Goal: Check status: Check status

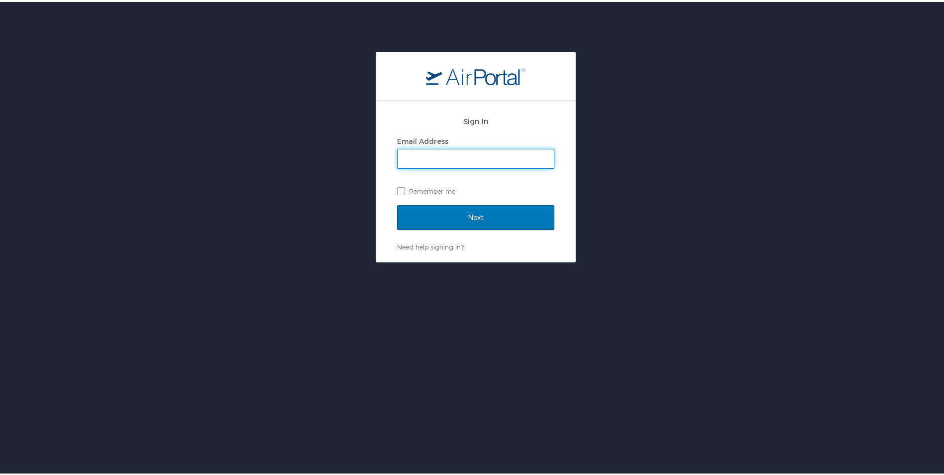
type input "mcgrathm@ohio.edu"
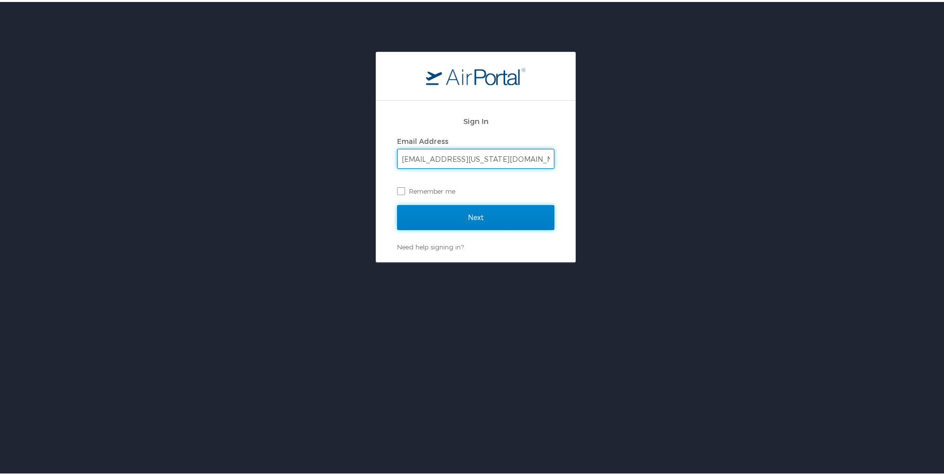
click at [468, 210] on input "Next" at bounding box center [475, 215] width 157 height 25
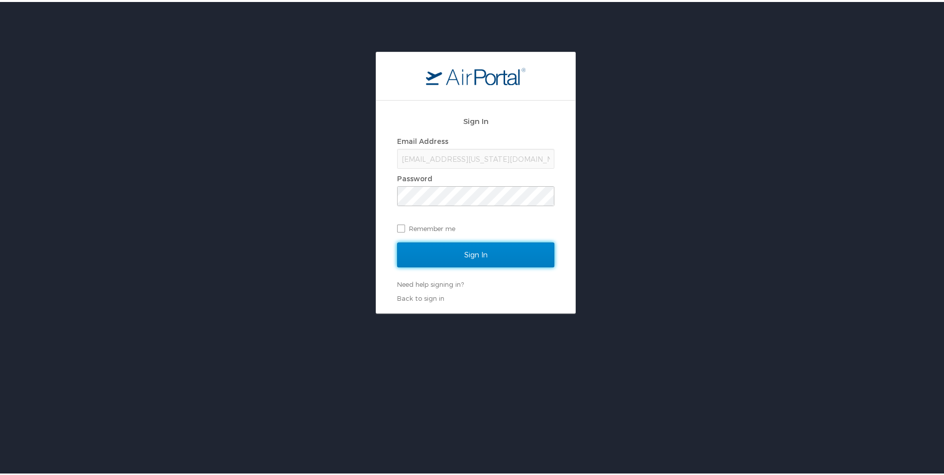
click at [466, 251] on input "Sign In" at bounding box center [475, 252] width 157 height 25
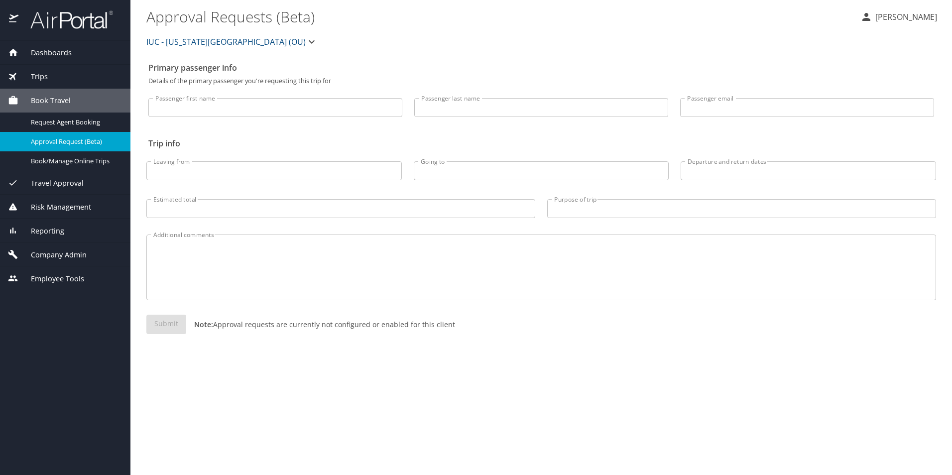
click at [38, 72] on span "Trips" at bounding box center [32, 76] width 29 height 11
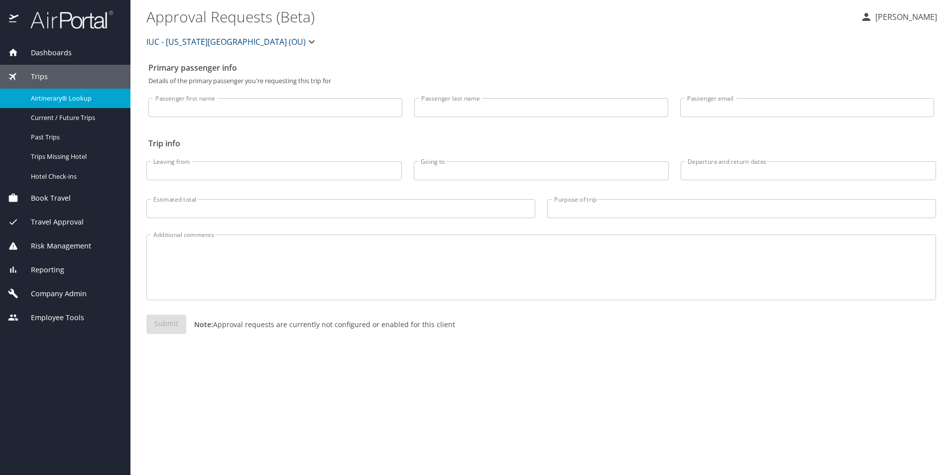
click at [47, 97] on span "Airtinerary® Lookup" at bounding box center [75, 98] width 88 height 9
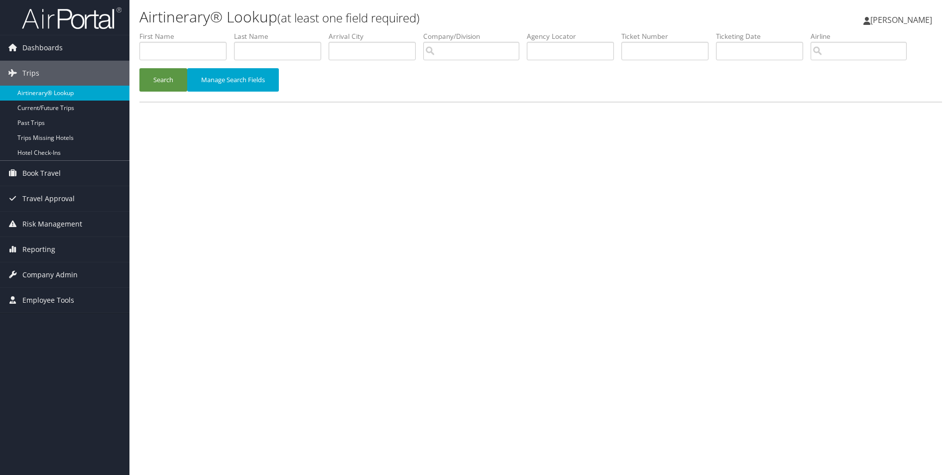
click at [34, 93] on link "Airtinerary® Lookup" at bounding box center [64, 93] width 129 height 15
drag, startPoint x: 0, startPoint y: 0, endPoint x: 257, endPoint y: 49, distance: 262.1
click at [257, 49] on input "text" at bounding box center [277, 51] width 87 height 18
type input "elster"
click at [139, 68] on button "Search" at bounding box center [163, 79] width 48 height 23
